Goal: Navigation & Orientation: Understand site structure

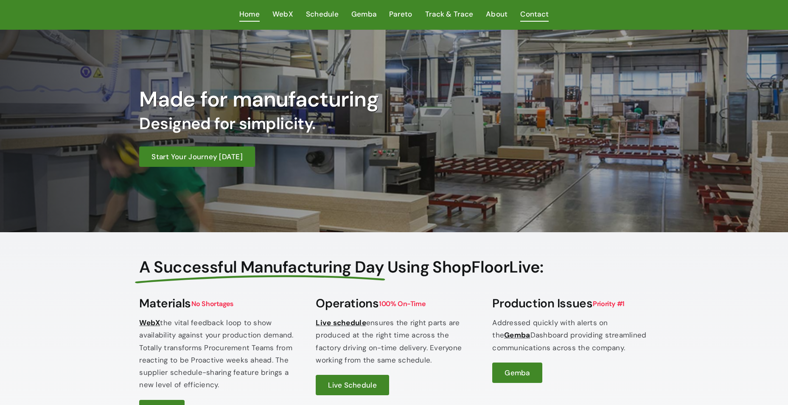
click at [520, 13] on span "Contact" at bounding box center [534, 14] width 28 height 12
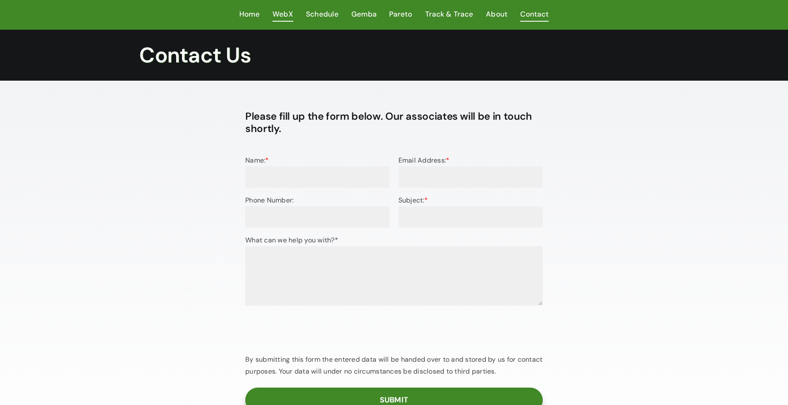
click at [285, 13] on span "WebX" at bounding box center [282, 14] width 21 height 12
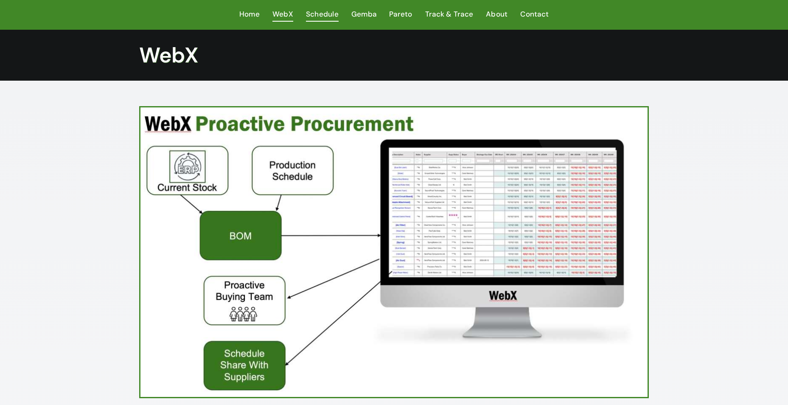
click at [328, 17] on span "Schedule" at bounding box center [322, 14] width 33 height 12
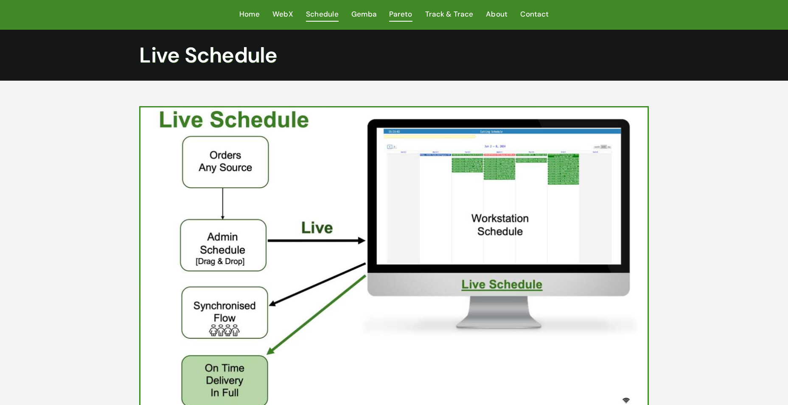
click at [395, 15] on span "Pareto" at bounding box center [400, 14] width 23 height 12
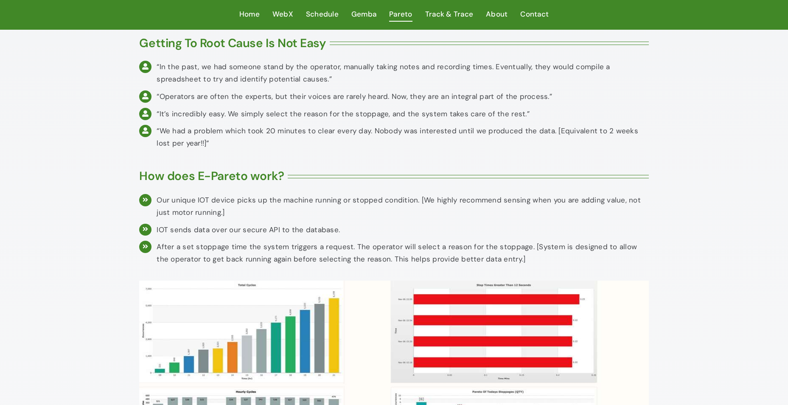
scroll to position [297, 0]
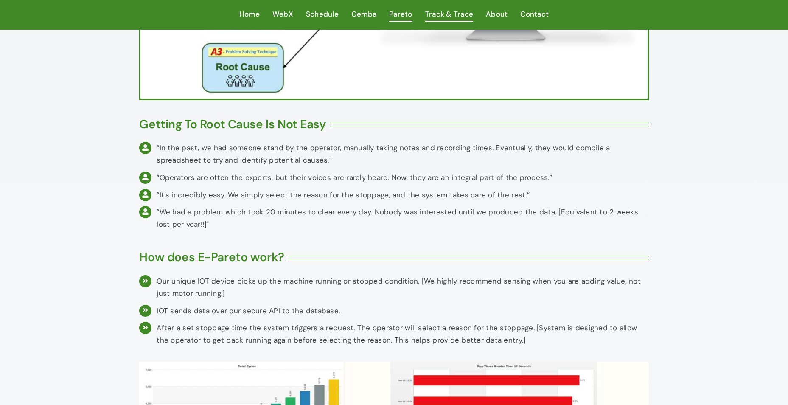
click at [427, 16] on span "Track & Trace" at bounding box center [449, 14] width 48 height 12
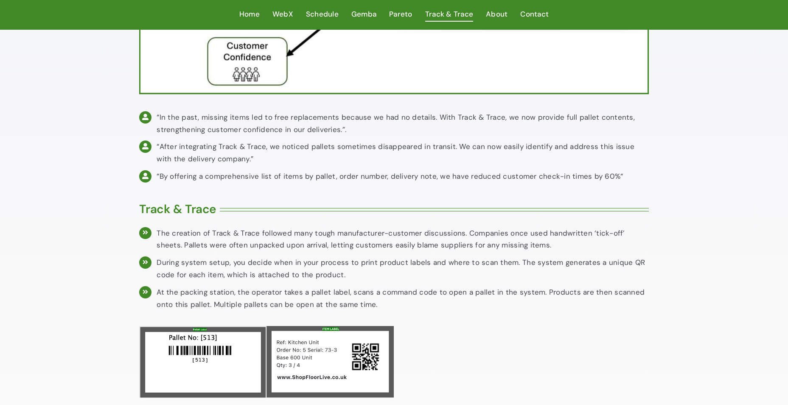
scroll to position [127, 0]
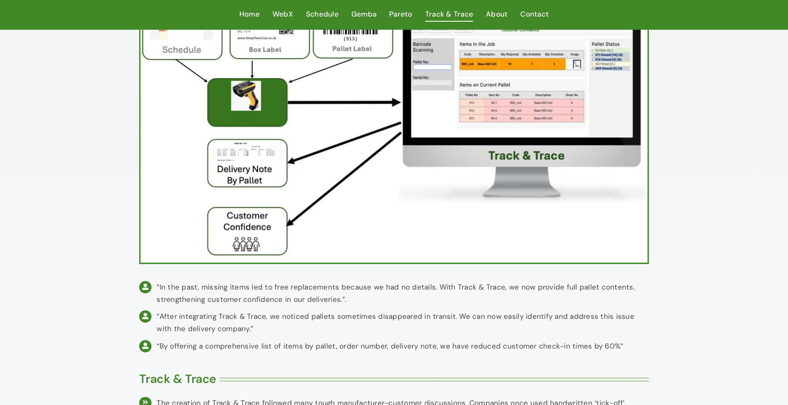
click at [484, 14] on ul "Home WebX Schedule Gemba Pareto Track & Trace About Contact" at bounding box center [393, 15] width 509 height 30
click at [488, 15] on span "About" at bounding box center [497, 14] width 22 height 12
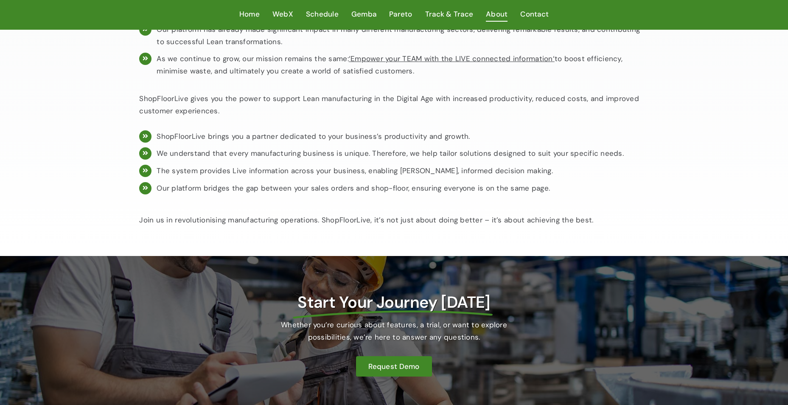
scroll to position [676, 0]
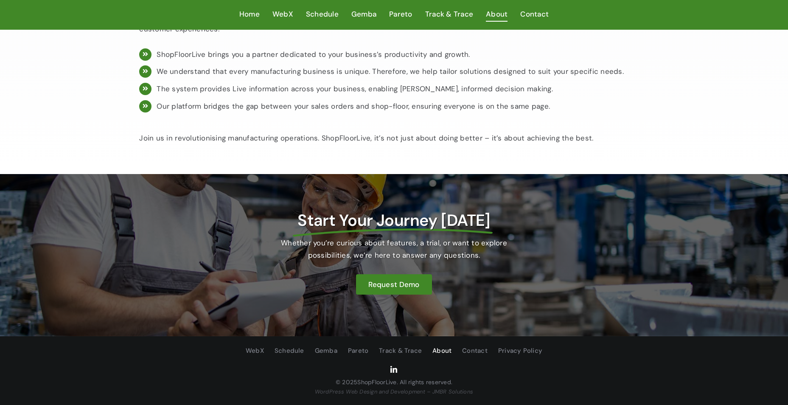
click at [393, 369] on link "linkedin" at bounding box center [393, 369] width 7 height 7
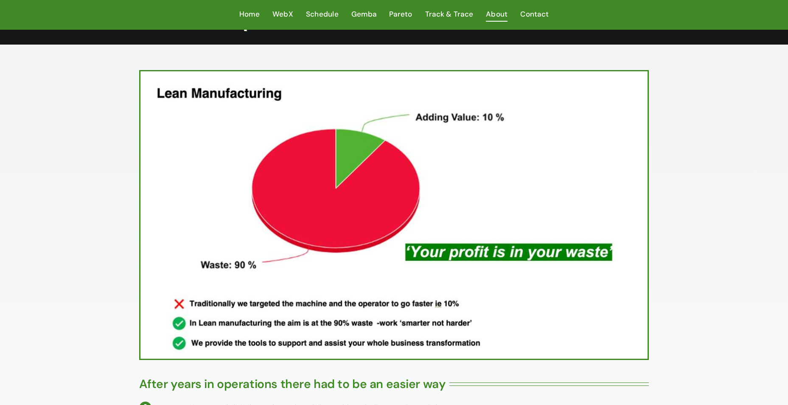
scroll to position [0, 0]
